Goal: Task Accomplishment & Management: Complete application form

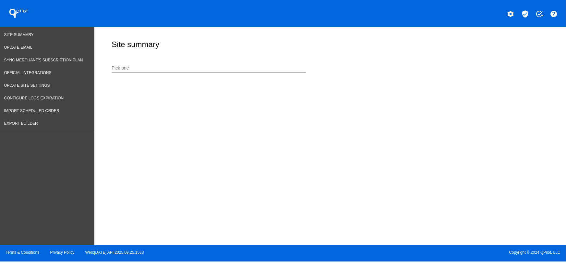
click at [184, 67] on input "Pick one" at bounding box center [209, 68] width 195 height 5
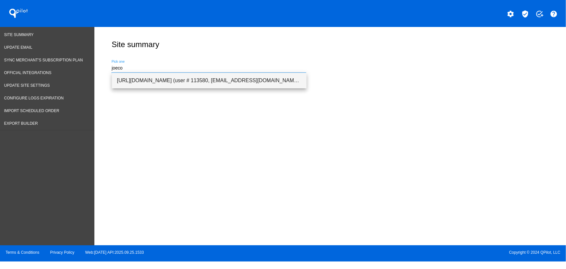
click at [176, 80] on span "[URL][DOMAIN_NAME] (user # 113580, [EMAIL_ADDRESS][DOMAIN_NAME]) - Production" at bounding box center [209, 81] width 184 height 16
type input "[URL][DOMAIN_NAME] (user # 113580, [EMAIL_ADDRESS][DOMAIN_NAME]) - Production"
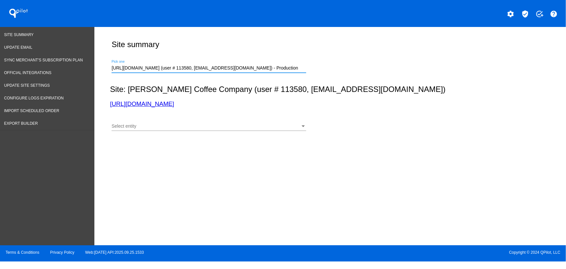
click at [155, 122] on div "Select entity Select entity" at bounding box center [209, 124] width 195 height 13
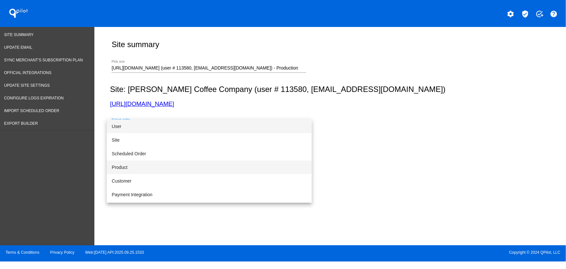
click at [131, 167] on span "Product" at bounding box center [209, 167] width 195 height 14
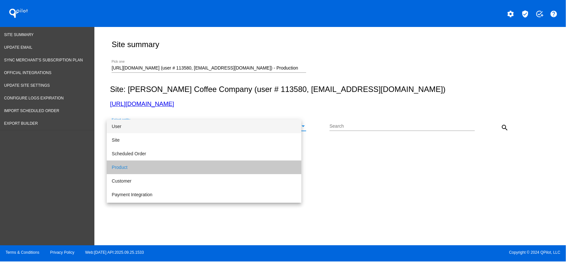
click at [365, 131] on div "Search" at bounding box center [402, 127] width 145 height 19
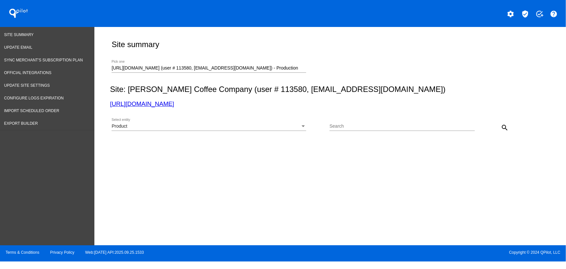
click at [361, 127] on input "Search" at bounding box center [402, 126] width 145 height 5
paste input "Single Origin Selection Subscription"
type input "Single Origin Selection Subscription"
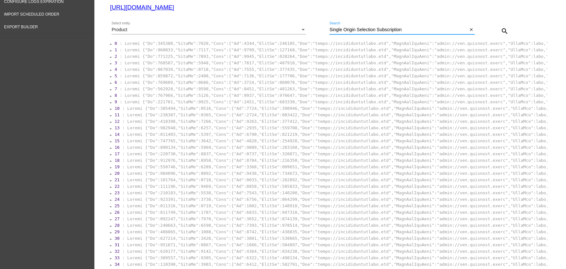
scroll to position [103, 0]
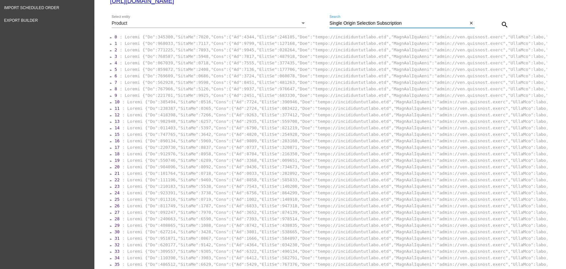
click at [175, 33] on section "0 : 1 : 2 : 3 : 4 : 5 : 6 : 7 : 8 : 9 : 10 : 11" at bounding box center [329, 150] width 438 height 234
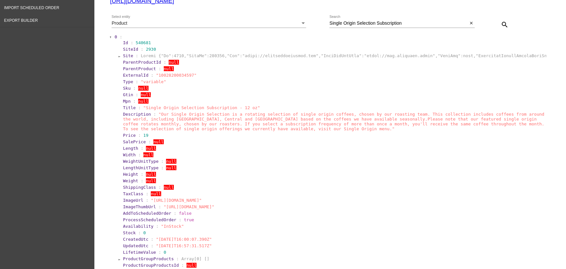
click at [130, 57] on section "Site :" at bounding box center [334, 55] width 423 height 5
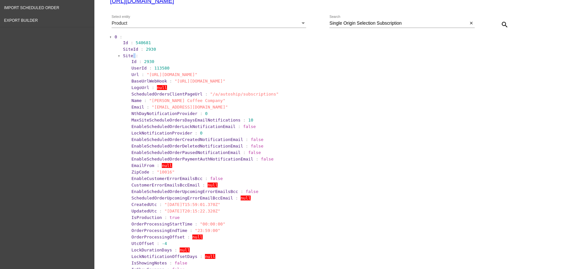
click at [130, 57] on section "Site :" at bounding box center [334, 55] width 423 height 5
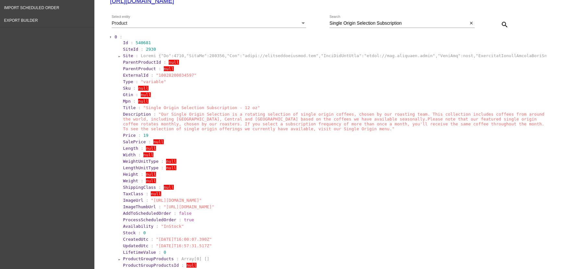
click at [111, 37] on div at bounding box center [111, 37] width 2 height 4
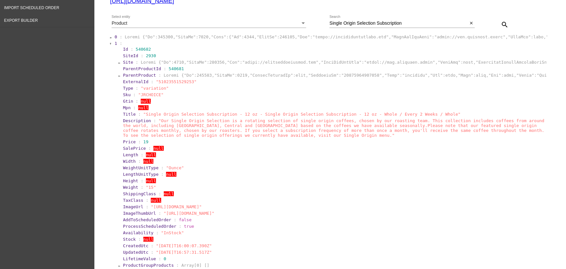
click at [132, 76] on span "ParentProduct" at bounding box center [139, 75] width 33 height 5
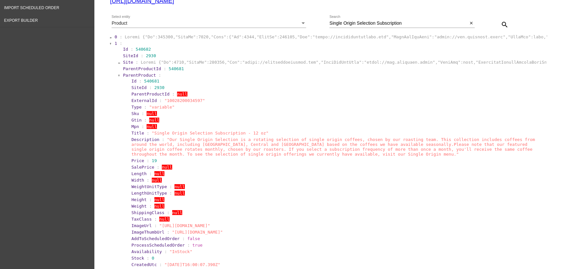
click at [176, 100] on span ""10028200034597"" at bounding box center [185, 100] width 41 height 5
copy span "10028200034597"
click at [146, 80] on span "540681" at bounding box center [151, 81] width 15 height 5
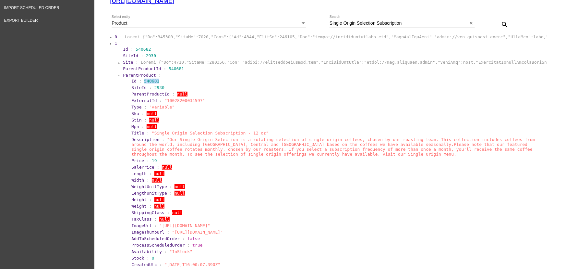
copy span "540681"
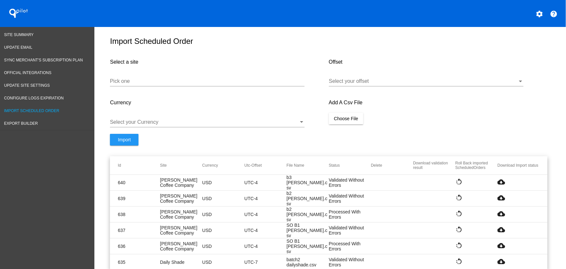
click at [139, 80] on div "Pick one" at bounding box center [207, 79] width 195 height 15
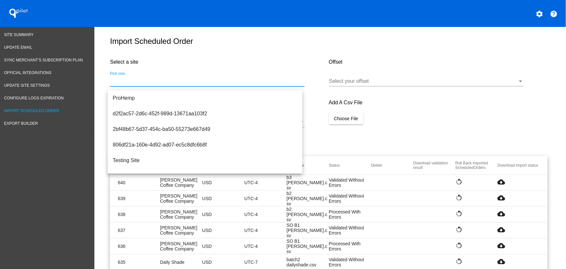
click at [143, 84] on input "Pick one" at bounding box center [207, 81] width 195 height 6
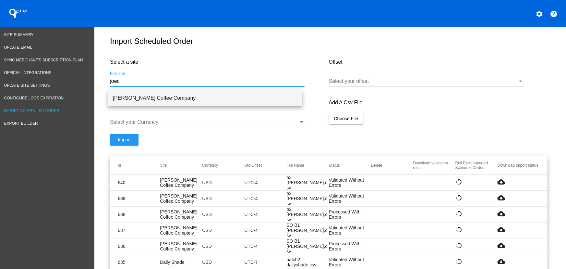
click at [136, 94] on span "Joe Coffee Company" at bounding box center [205, 98] width 184 height 16
type input "[PERSON_NAME] Coffee Company"
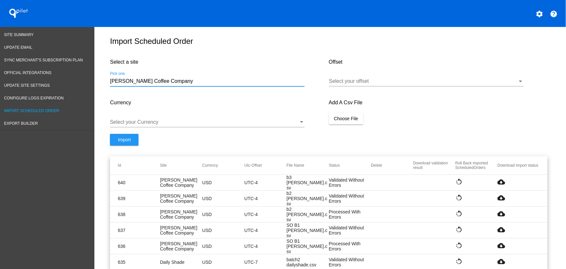
click at [342, 78] on div "Select your offset" at bounding box center [426, 79] width 195 height 15
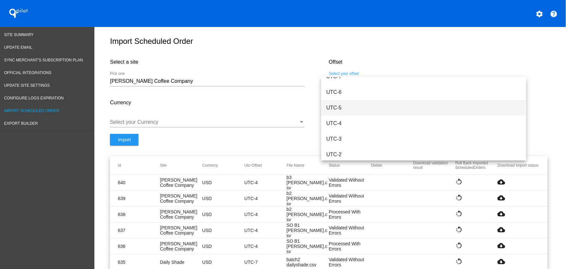
scroll to position [87, 0]
click at [349, 114] on span "UTC-5" at bounding box center [424, 107] width 195 height 16
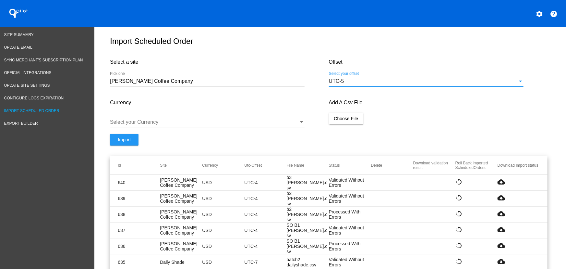
click at [347, 83] on div "UTC-5" at bounding box center [423, 81] width 189 height 6
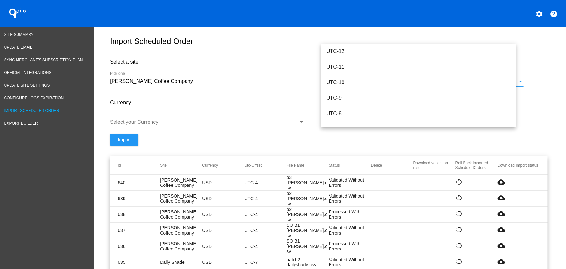
scroll to position [75, 0]
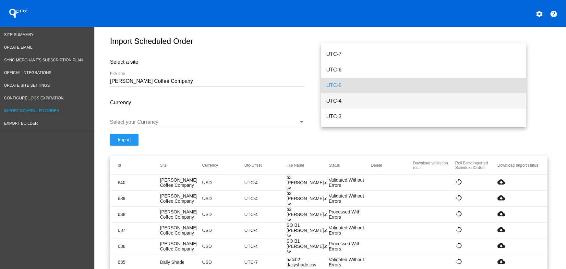
drag, startPoint x: 344, startPoint y: 104, endPoint x: 334, endPoint y: 108, distance: 10.7
click at [343, 105] on span "UTC-4" at bounding box center [424, 101] width 195 height 16
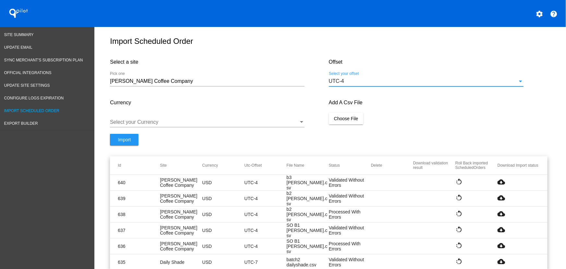
click at [247, 127] on div "Select your Currency" at bounding box center [207, 120] width 195 height 15
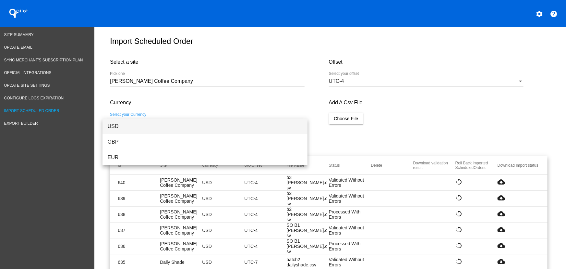
click at [155, 121] on span "USD" at bounding box center [205, 126] width 195 height 16
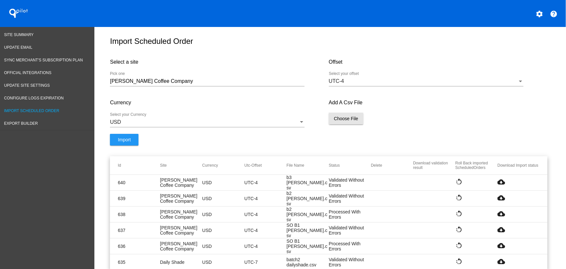
click at [348, 121] on span "Choose File" at bounding box center [346, 118] width 24 height 5
click at [118, 149] on span "Import" at bounding box center [124, 146] width 13 height 5
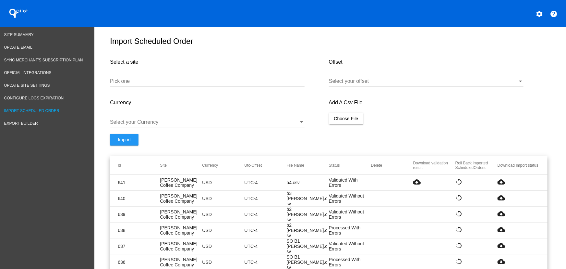
click at [498, 185] on mat-icon "cloud_download" at bounding box center [502, 182] width 8 height 8
drag, startPoint x: 553, startPoint y: 0, endPoint x: 526, endPoint y: 194, distance: 195.7
click at [417, 113] on div "Add A Csv File Choose File" at bounding box center [438, 113] width 219 height 41
click at [500, 186] on mat-icon "cloud_download" at bounding box center [502, 182] width 8 height 8
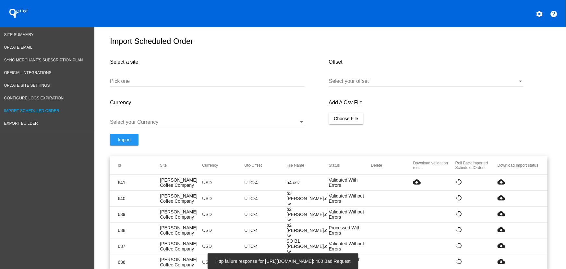
click at [417, 186] on mat-icon "cloud_download" at bounding box center [418, 182] width 8 height 8
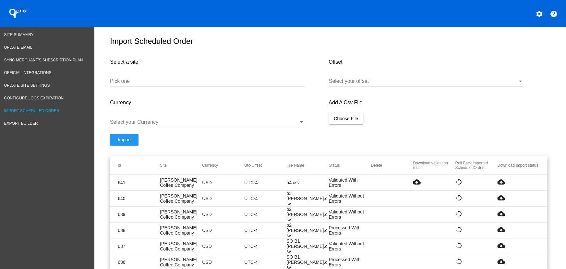
click at [136, 84] on input "Pick one" at bounding box center [207, 81] width 195 height 6
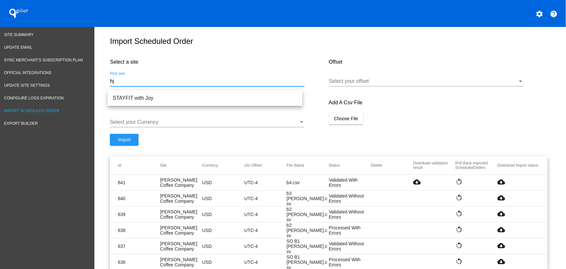
type input "h"
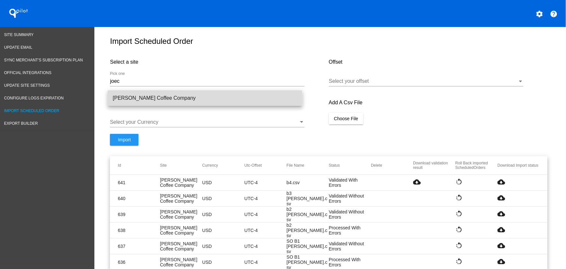
click at [130, 98] on span "[PERSON_NAME] Coffee Company" at bounding box center [205, 98] width 184 height 16
type input "[PERSON_NAME] Coffee Company"
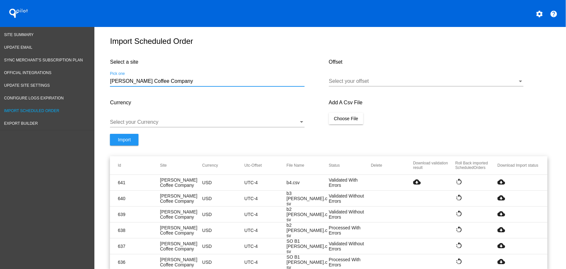
drag, startPoint x: 382, startPoint y: 77, endPoint x: 380, endPoint y: 79, distance: 3.5
click at [380, 79] on div "Select your offset" at bounding box center [426, 79] width 195 height 15
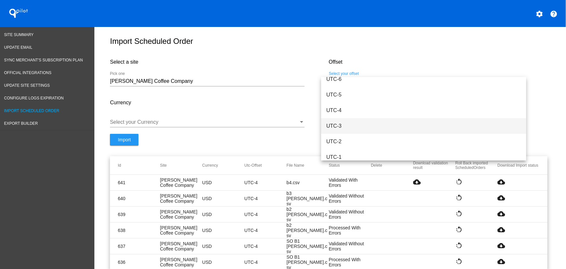
scroll to position [100, 0]
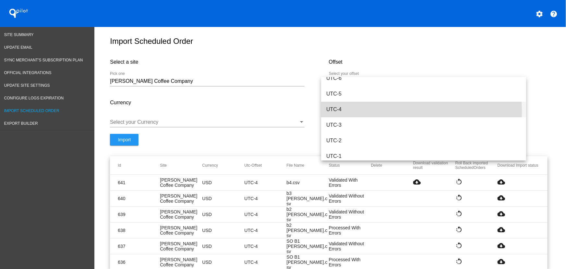
click at [347, 111] on span "UTC-4" at bounding box center [424, 110] width 195 height 16
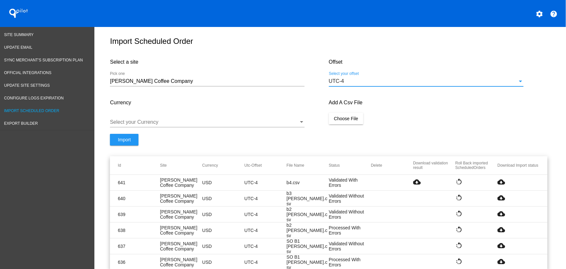
click at [240, 125] on div at bounding box center [204, 122] width 189 height 6
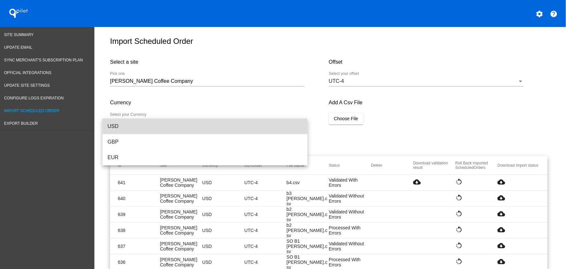
click at [166, 130] on span "USD" at bounding box center [205, 126] width 195 height 16
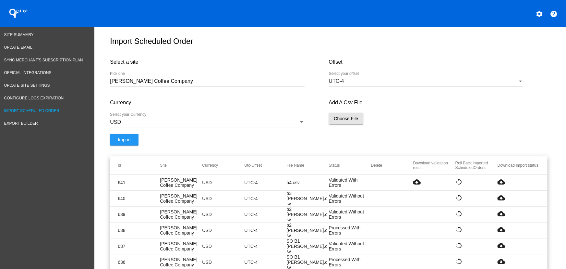
click at [347, 121] on span "Choose File" at bounding box center [346, 118] width 24 height 5
click at [112, 152] on button "Import" at bounding box center [124, 147] width 29 height 12
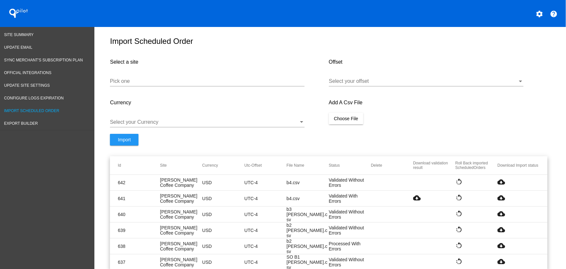
click at [502, 185] on mat-icon "cloud_download" at bounding box center [502, 182] width 8 height 8
click at [175, 79] on div "Pick one" at bounding box center [207, 79] width 195 height 15
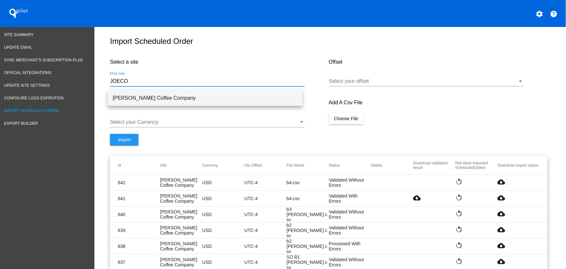
click at [189, 95] on span "Joe Coffee Company" at bounding box center [205, 98] width 184 height 16
type input "Joe Coffee Company"
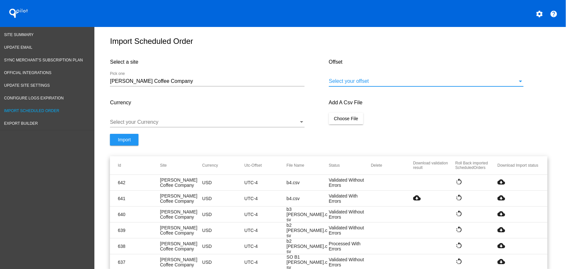
click at [371, 82] on div at bounding box center [423, 81] width 189 height 6
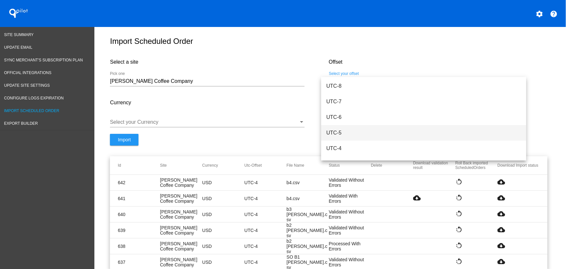
scroll to position [73, 0]
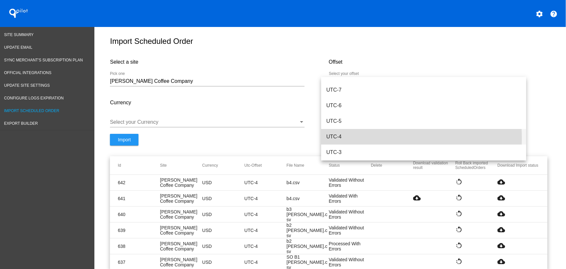
click at [348, 138] on span "UTC-4" at bounding box center [424, 137] width 195 height 16
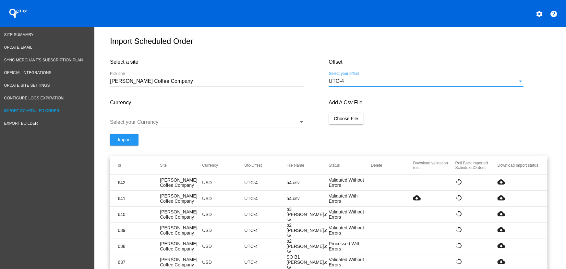
click at [234, 133] on div "Select your Currency" at bounding box center [207, 123] width 195 height 21
click at [224, 124] on div at bounding box center [204, 122] width 189 height 6
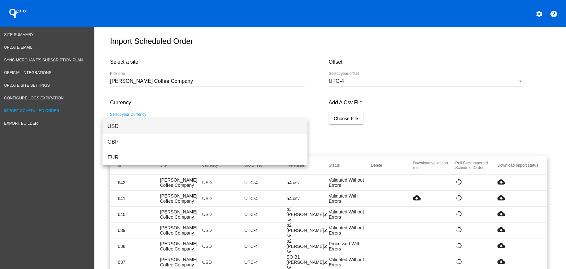
click at [146, 123] on span "USD" at bounding box center [205, 126] width 195 height 16
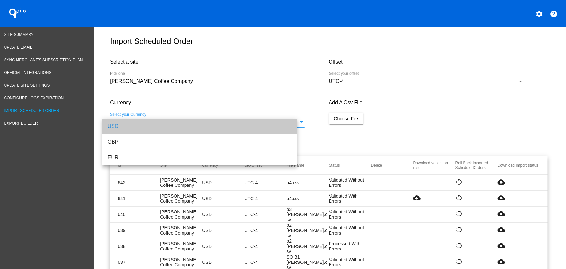
click at [341, 116] on div "Add A Csv File Choose File" at bounding box center [438, 113] width 219 height 41
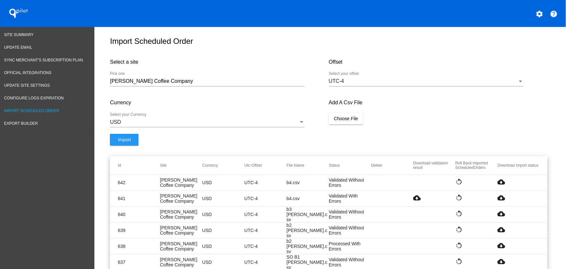
click at [342, 121] on span "Choose File" at bounding box center [346, 118] width 24 height 5
click at [127, 149] on span "Import" at bounding box center [124, 146] width 13 height 5
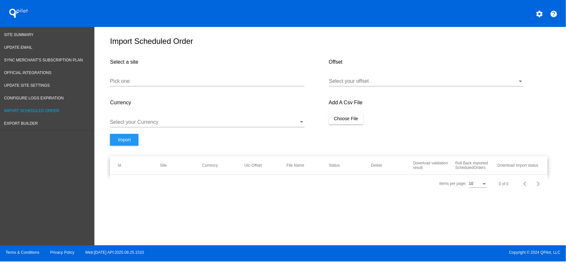
drag, startPoint x: 391, startPoint y: 152, endPoint x: 334, endPoint y: 263, distance: 125.1
click at [391, 152] on form "Select a site Pick one Offset Select your offset Currency Select your Currency …" at bounding box center [329, 104] width 438 height 104
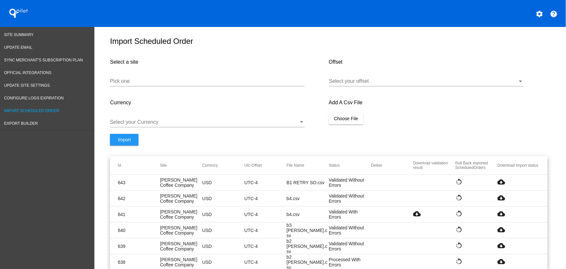
click at [501, 183] on mat-icon "cloud_download" at bounding box center [502, 182] width 8 height 8
